Goal: Transaction & Acquisition: Purchase product/service

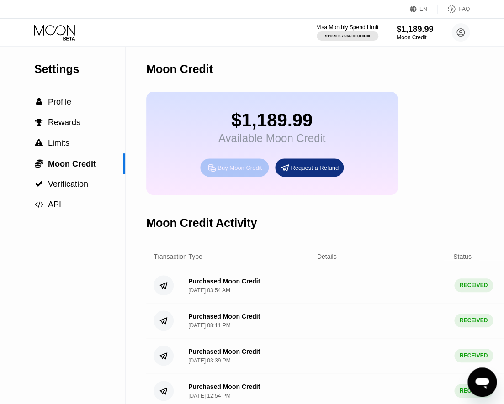
click at [251, 171] on div "Buy Moon Credit" at bounding box center [239, 168] width 44 height 8
type input "0"
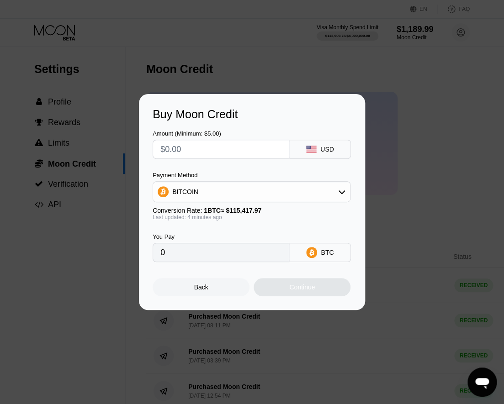
click at [329, 188] on div "BITCOIN" at bounding box center [251, 192] width 197 height 18
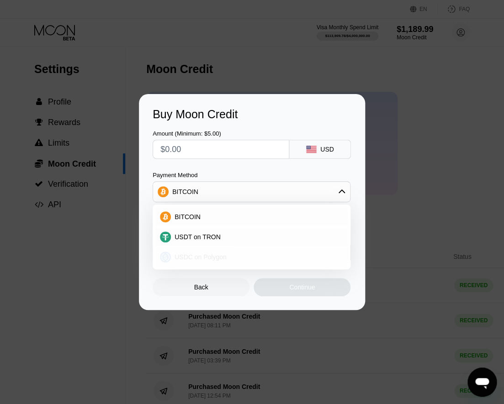
click at [223, 252] on div "USDC on Polygon" at bounding box center [251, 257] width 192 height 18
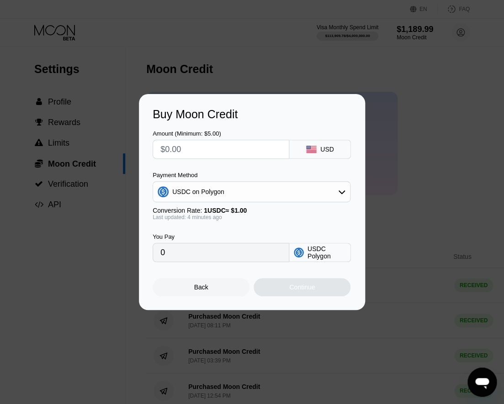
click at [227, 152] on input "text" at bounding box center [220, 149] width 121 height 18
type input "$10"
type input "10.00000000"
type input "$100"
type input "100.00000000"
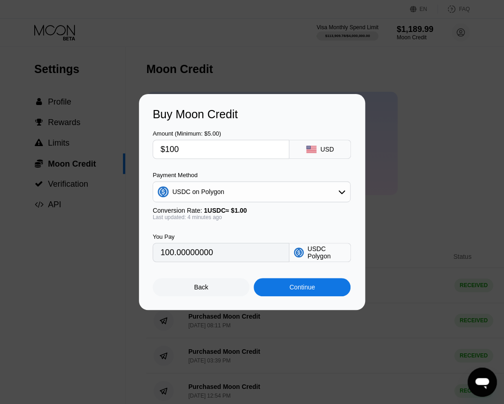
type input "$1000"
type input "1000.00000000"
type input "$10000"
type input "10000.00000000"
type input "$10000"
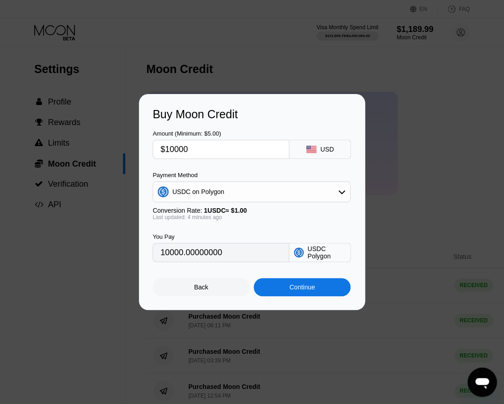
click at [276, 294] on div "Continue" at bounding box center [301, 287] width 97 height 18
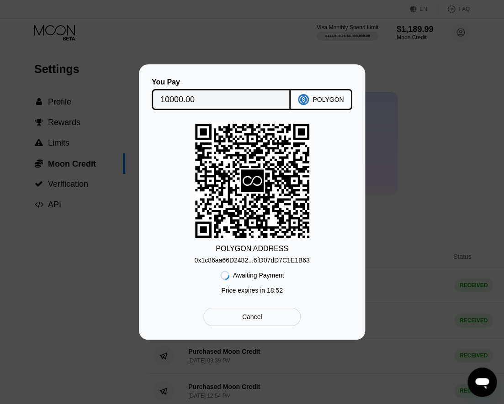
click at [252, 260] on div "0x1c86aa66D2482...6fD07dD7C1E1B63" at bounding box center [251, 260] width 115 height 7
click at [284, 263] on div "0x1c86aa66D2482...6fD07dD7C1E1B63" at bounding box center [251, 260] width 115 height 7
